Goal: Book appointment/travel/reservation

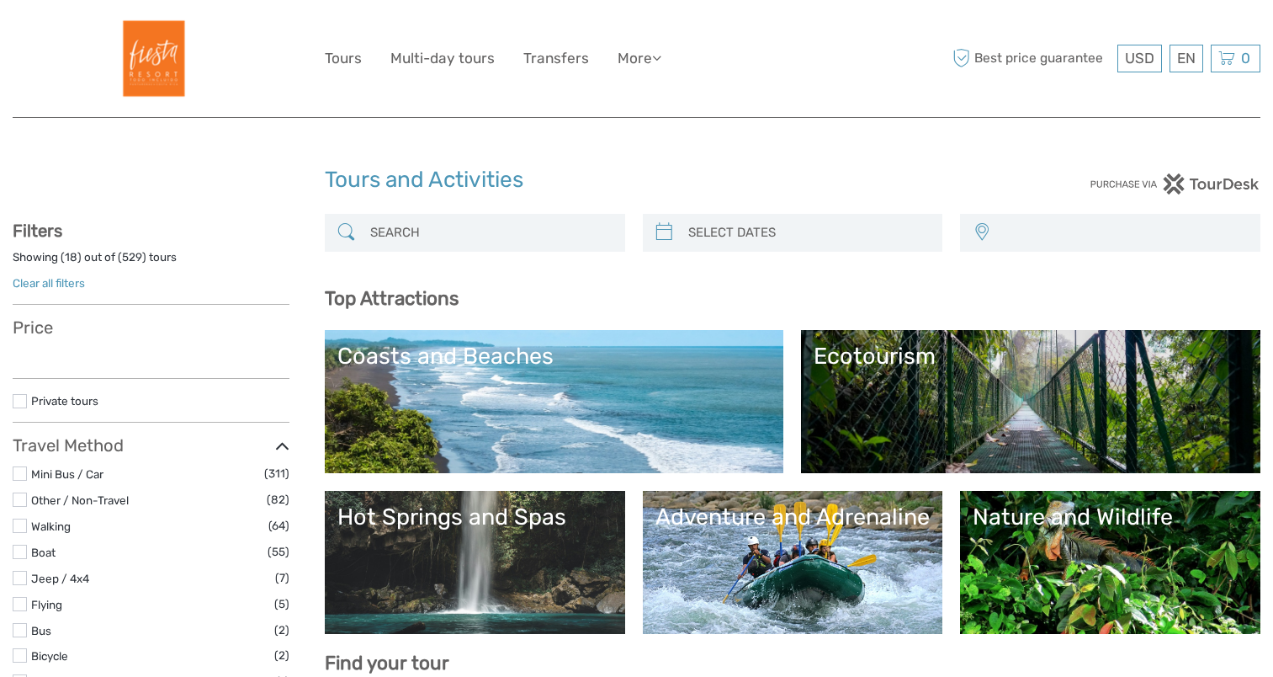
select select
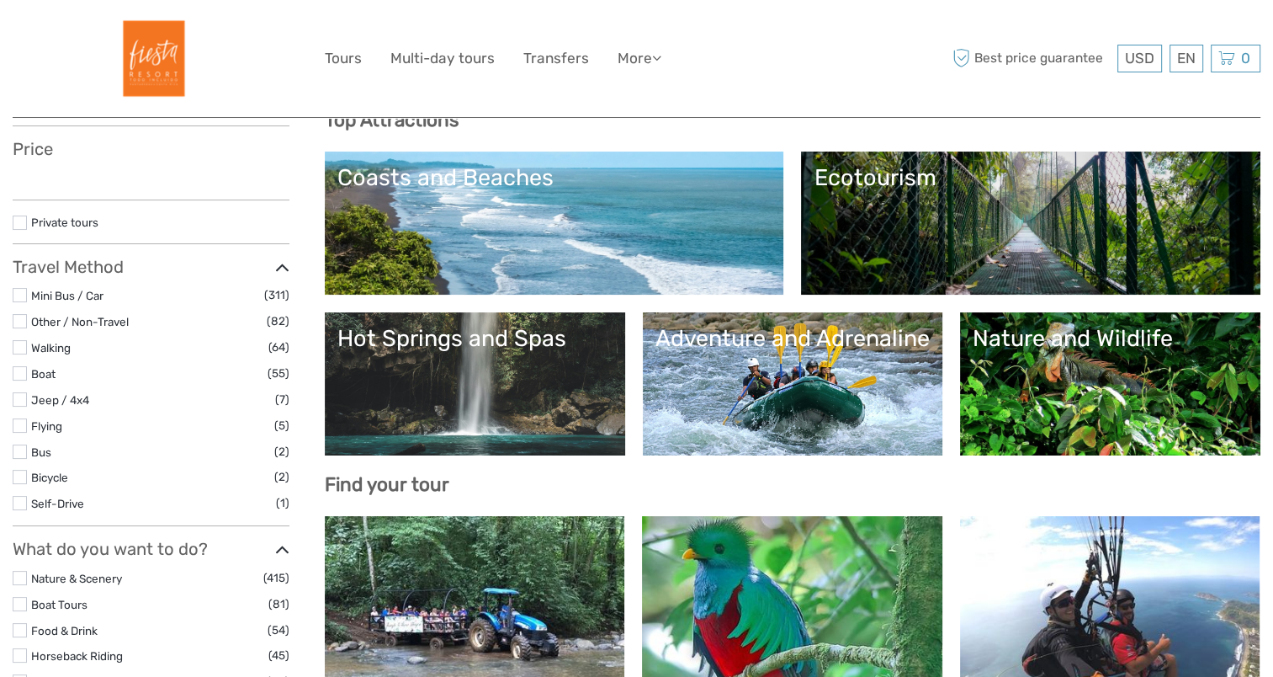
select select
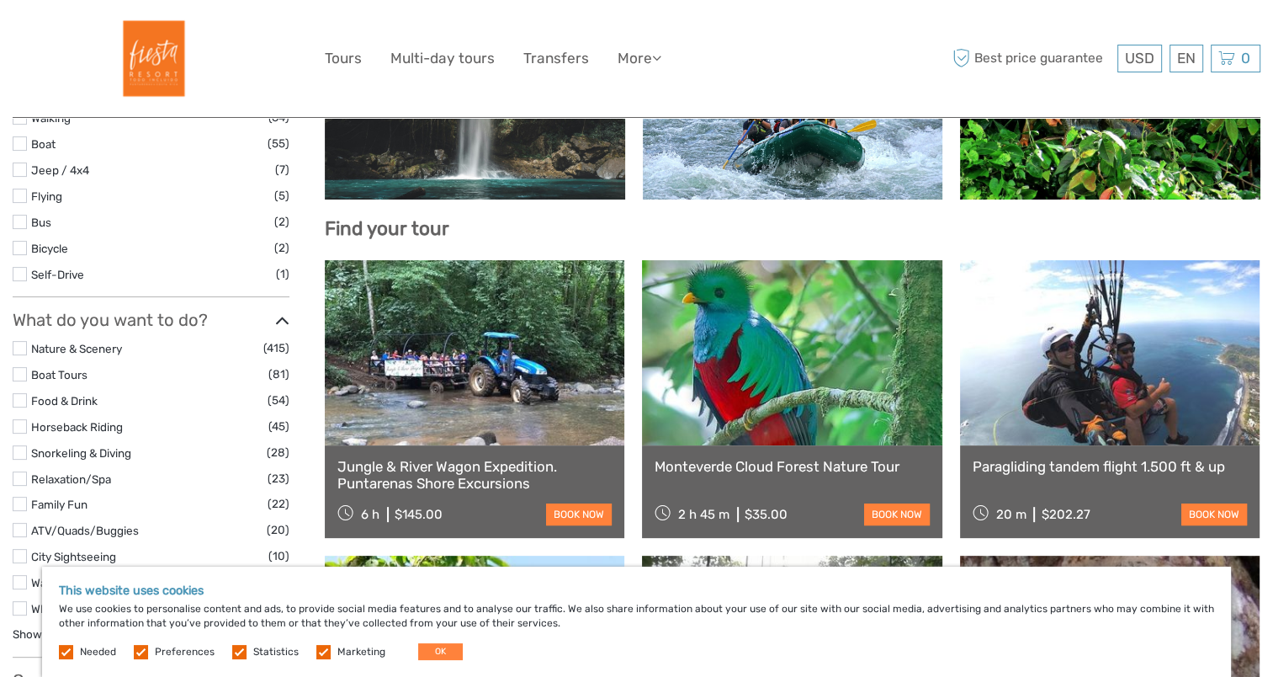
scroll to position [434, 0]
click at [761, 445] on div "Monteverde Cloud Forest Nature Tour 2 h 45 m $35.00 book now" at bounding box center [792, 491] width 300 height 93
click at [765, 459] on link "Monteverde Cloud Forest Nature Tour" at bounding box center [792, 466] width 274 height 17
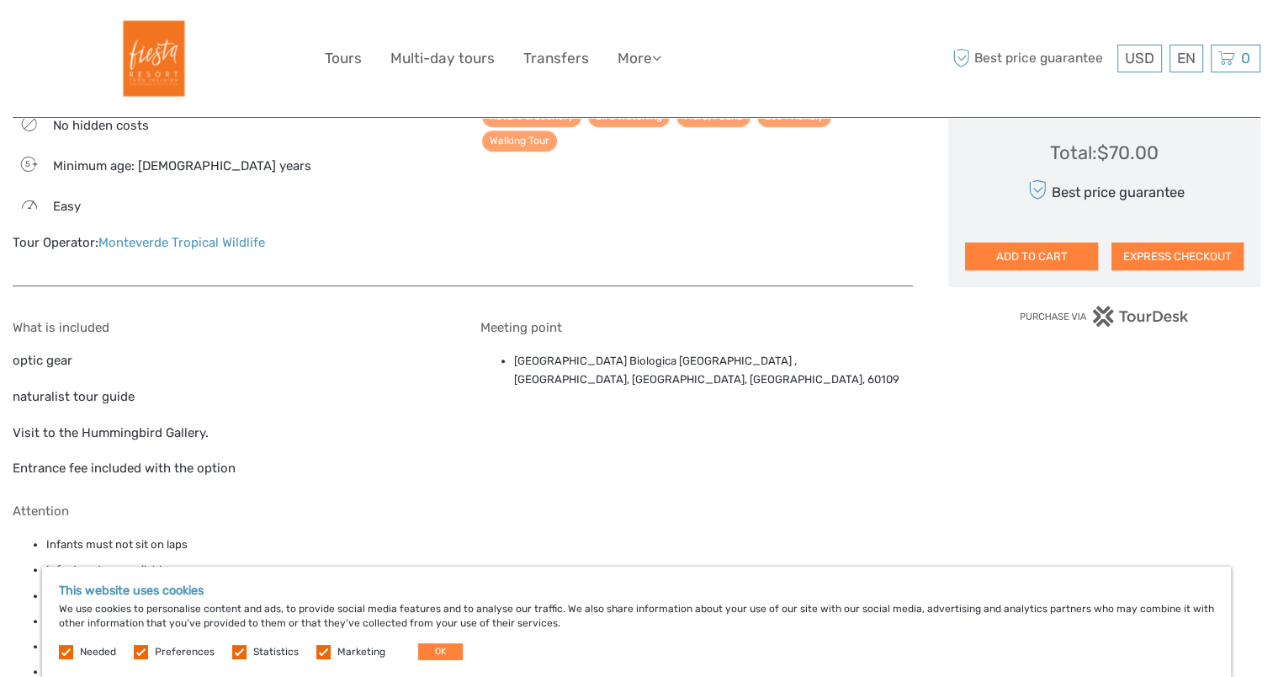
scroll to position [919, 0]
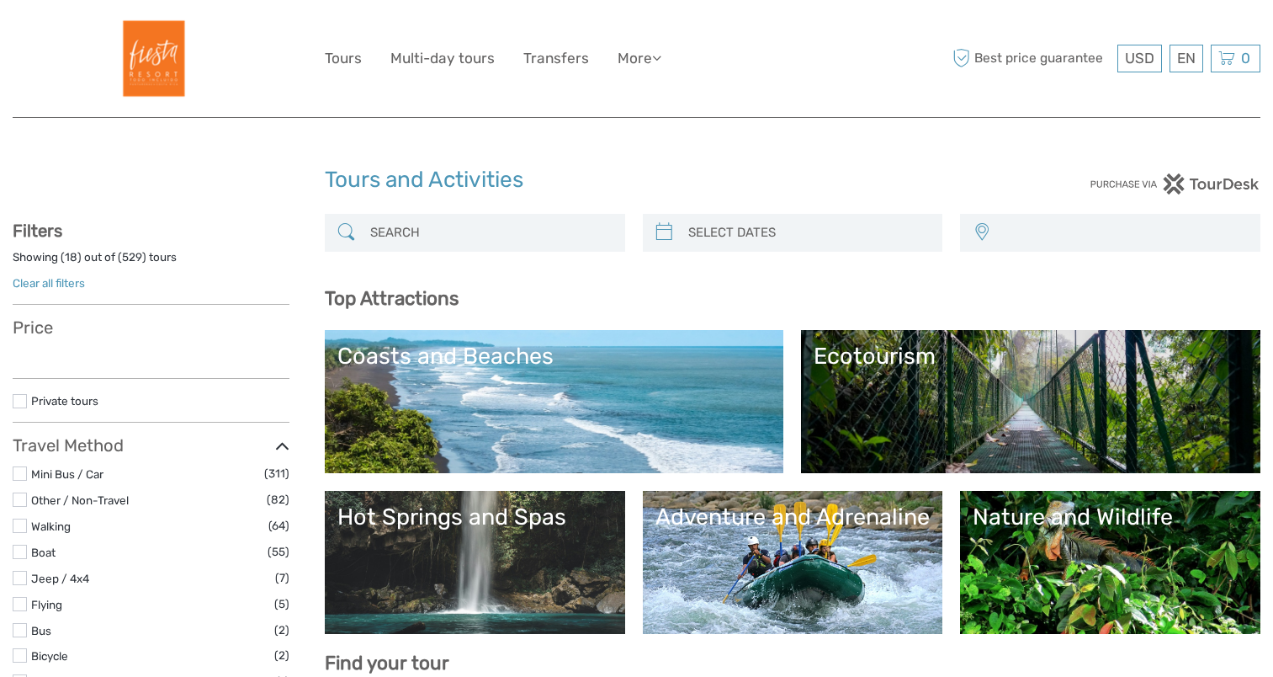
select select
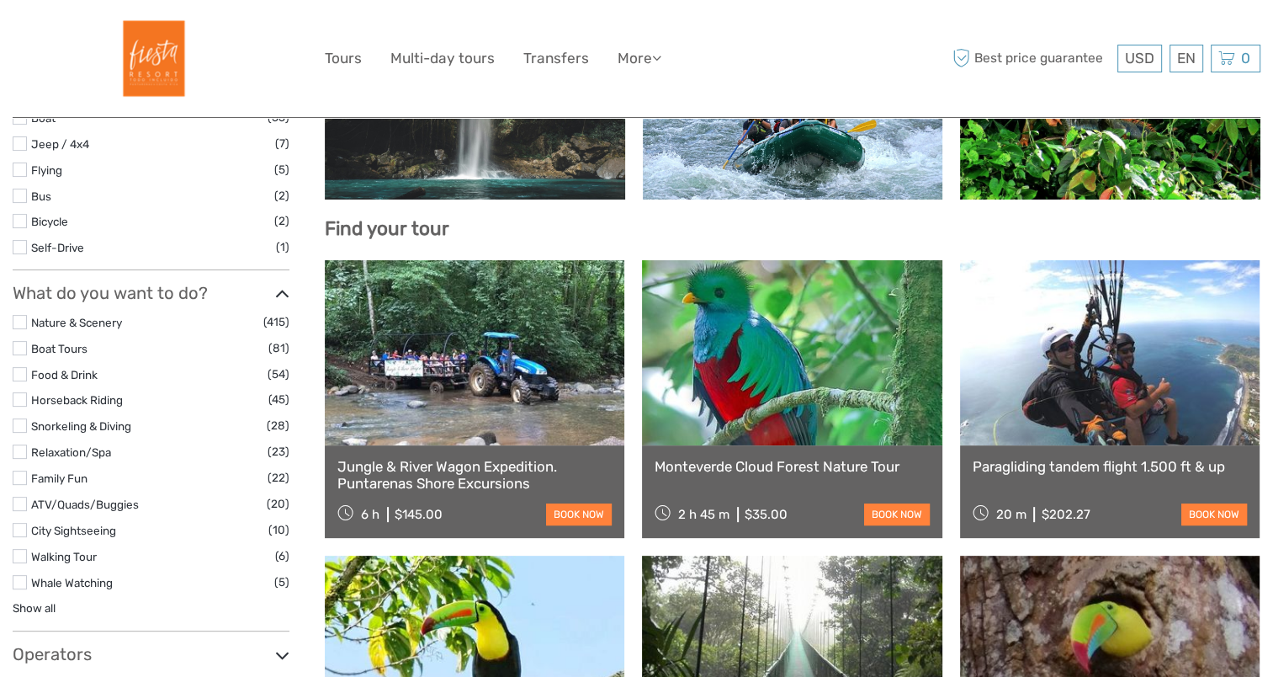
select select
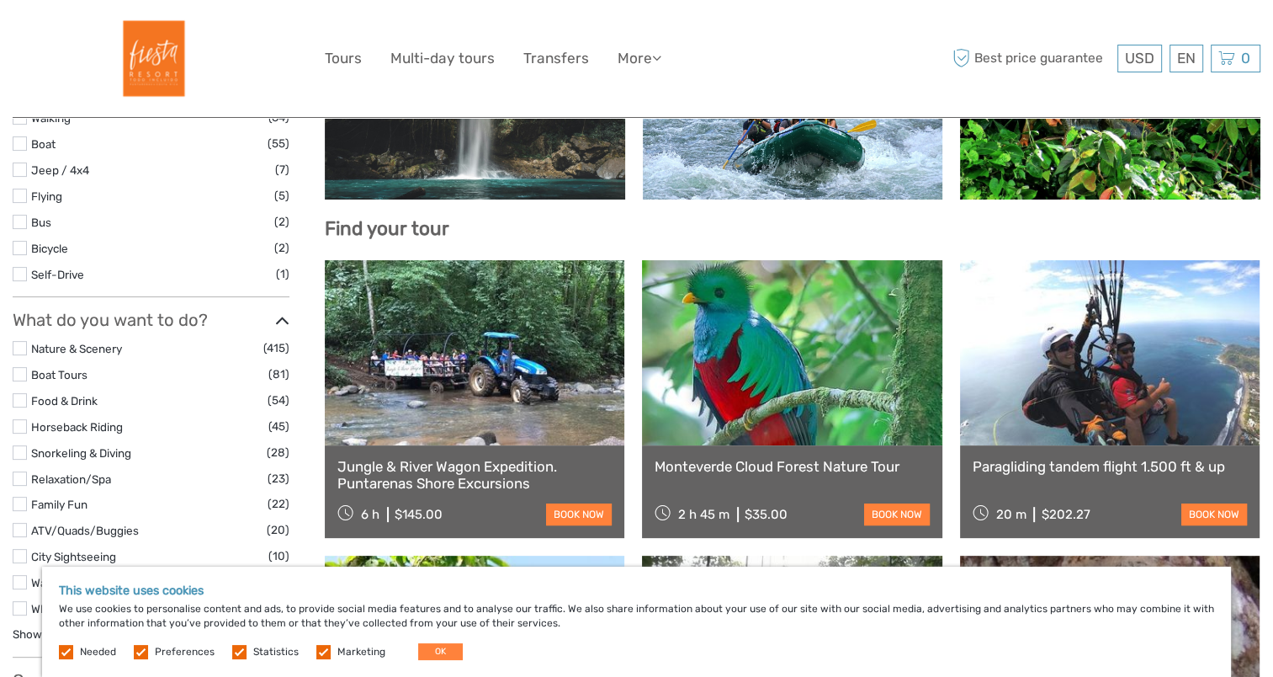
scroll to position [0, 0]
